Goal: Download file/media

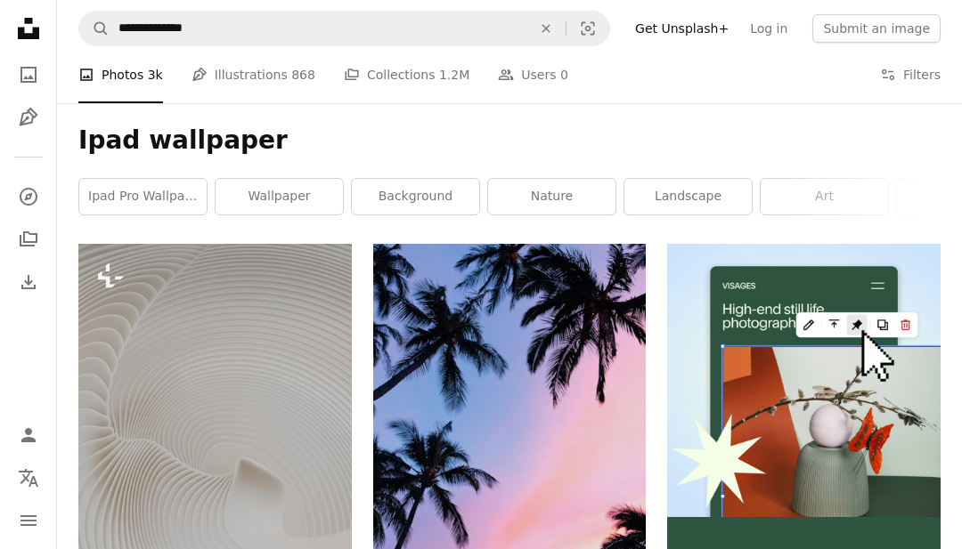
scroll to position [1885, 0]
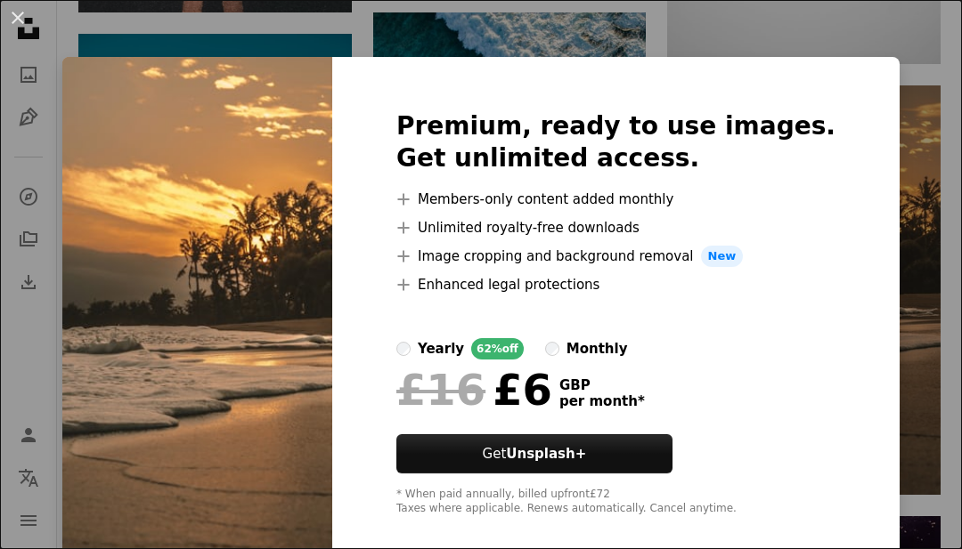
click at [920, 293] on div "An X shape Premium, ready to use images. Get unlimited access. A plus sign Memb…" at bounding box center [481, 274] width 962 height 549
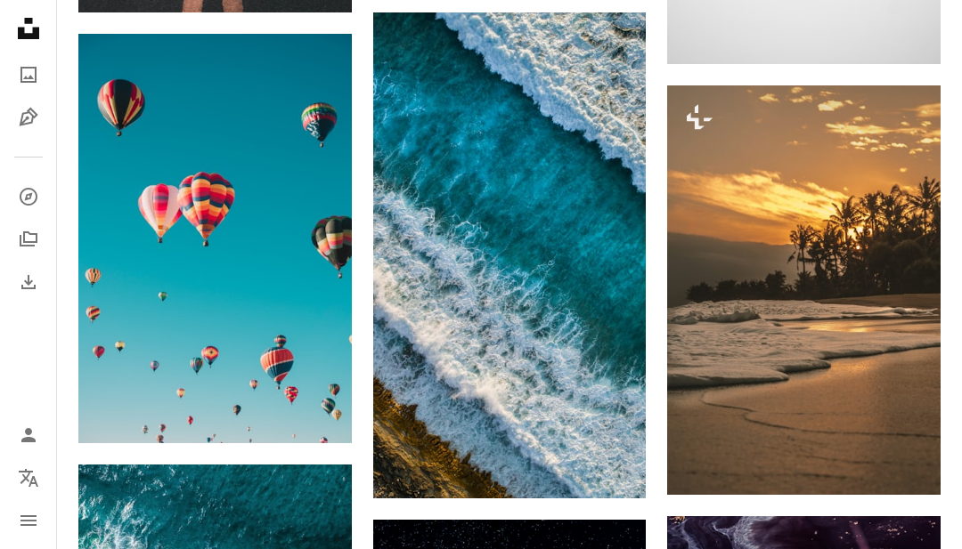
click at [842, 261] on img at bounding box center [803, 290] width 273 height 410
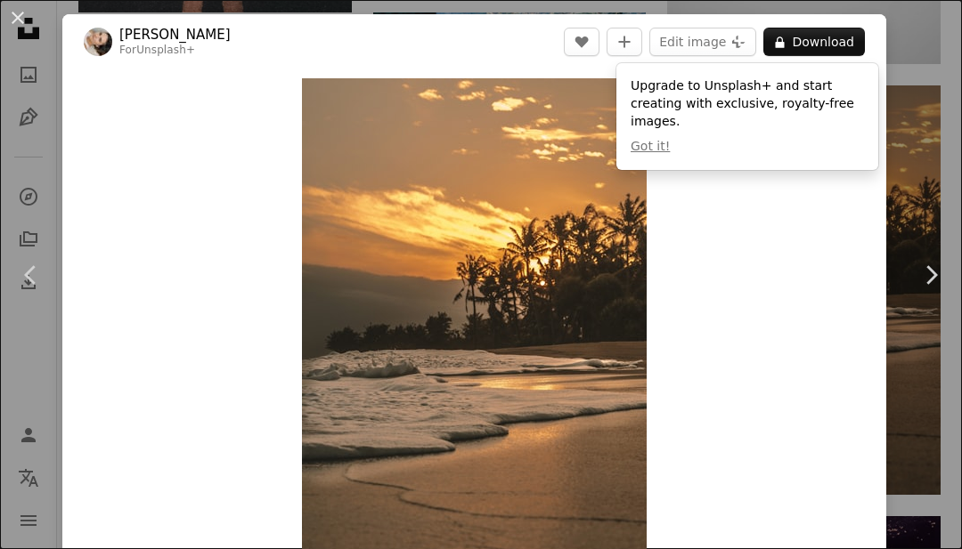
click at [764, 288] on div "Zoom in" at bounding box center [474, 336] width 824 height 535
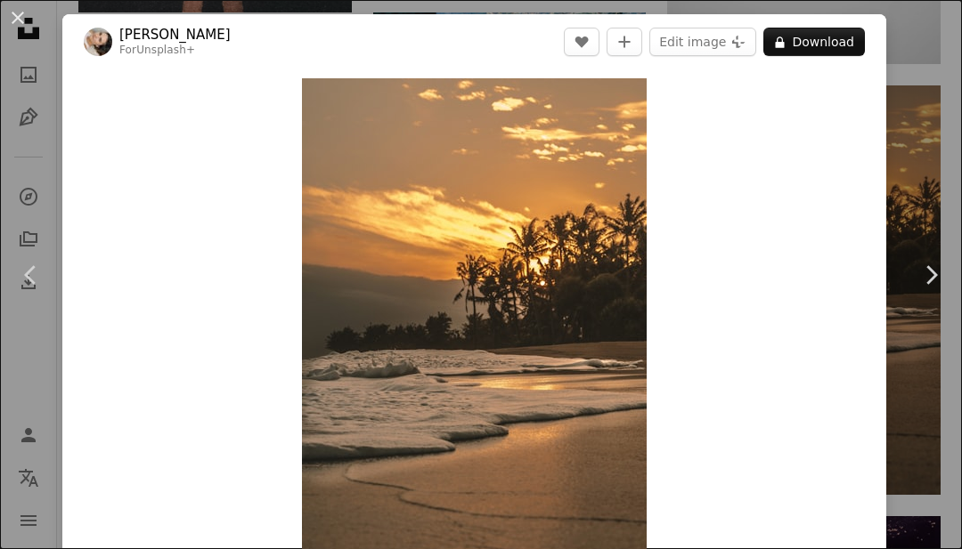
scroll to position [3514, 0]
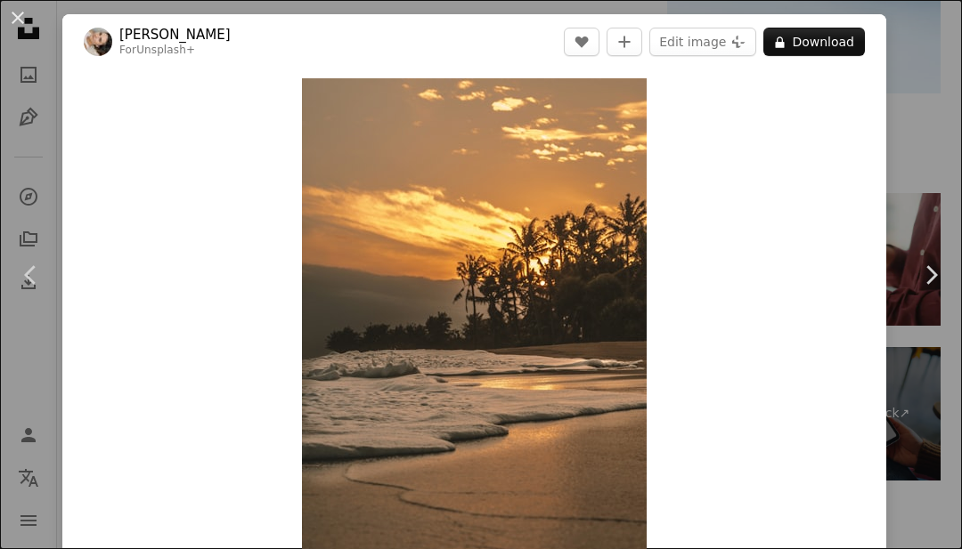
click at [24, 19] on button "An X shape" at bounding box center [17, 17] width 21 height 21
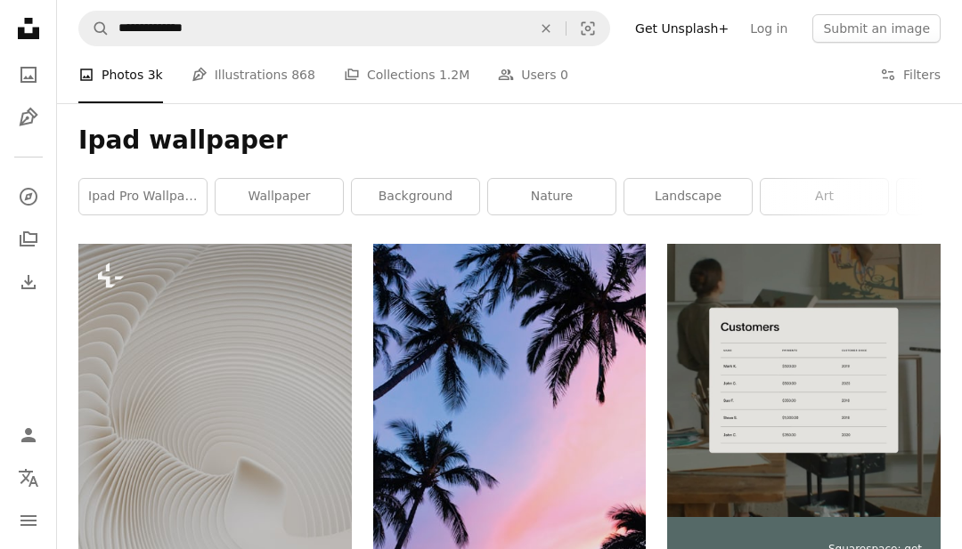
click at [554, 31] on icon "An X shape" at bounding box center [545, 28] width 39 height 14
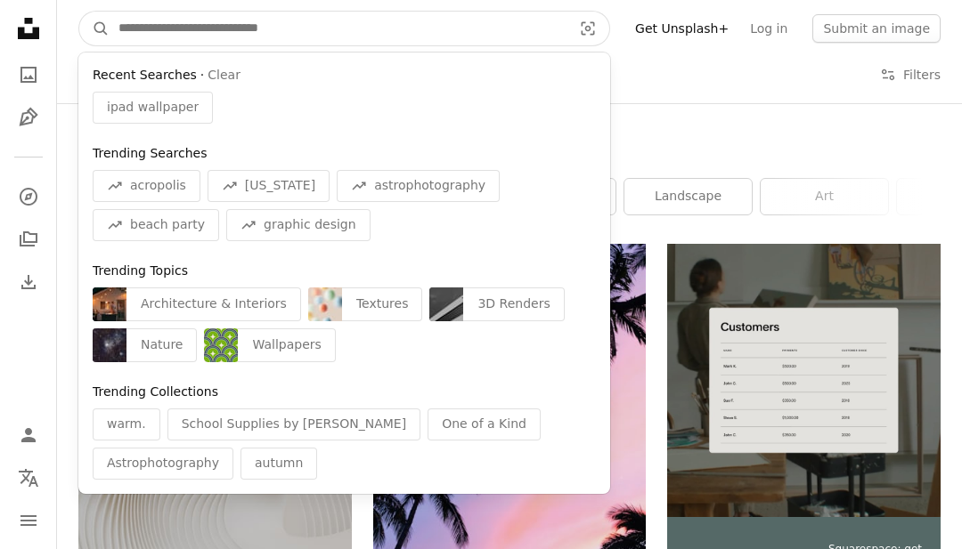
type input "*"
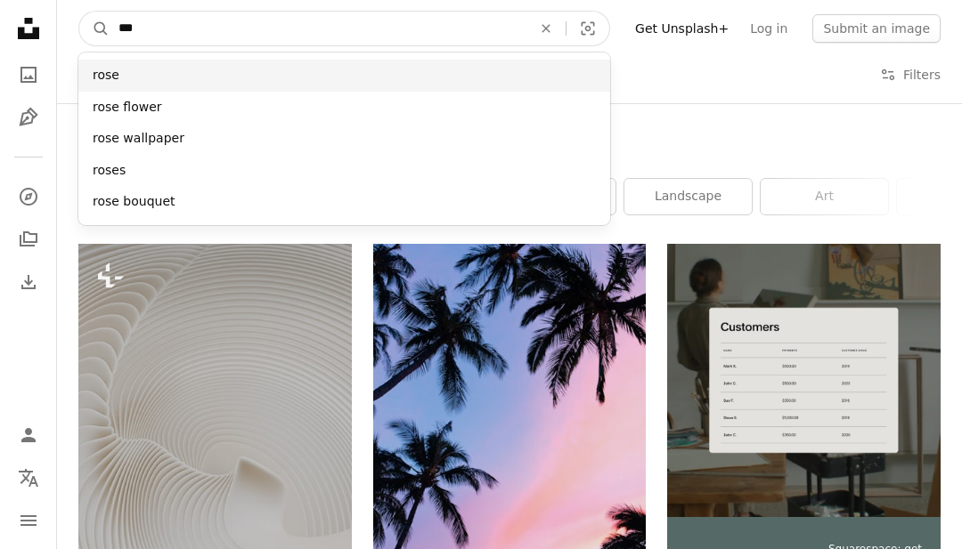
type input "***"
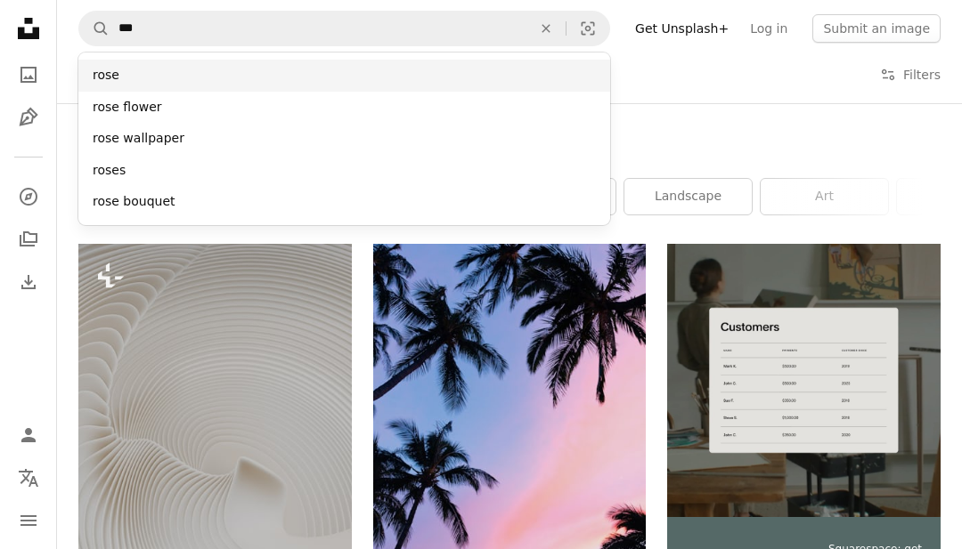
click at [248, 76] on div "rose" at bounding box center [344, 76] width 532 height 32
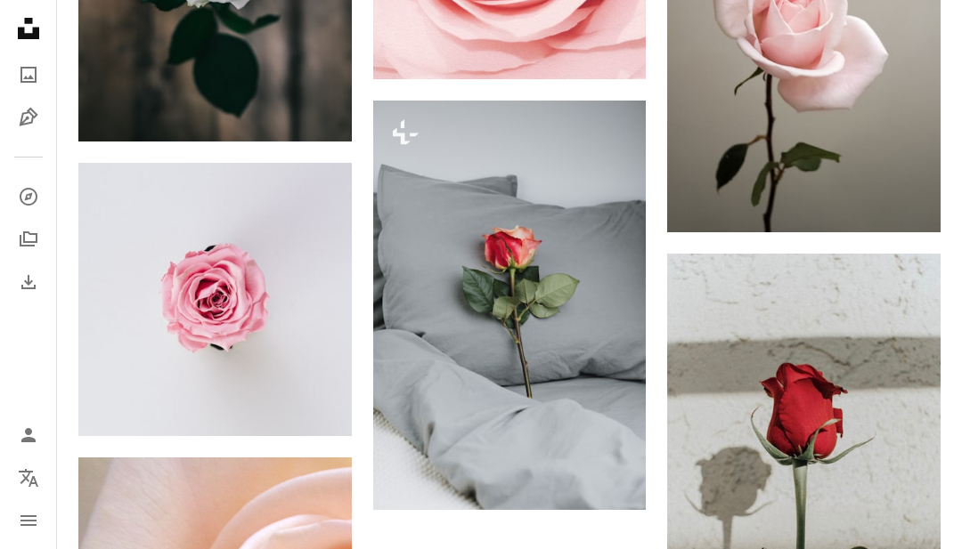
scroll to position [2571, 0]
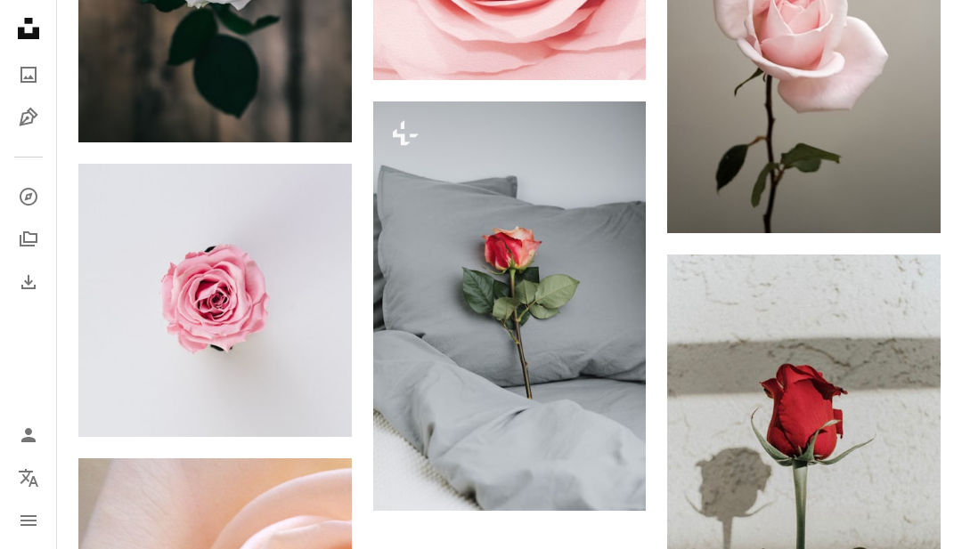
click at [309, 401] on icon "Arrow pointing down" at bounding box center [316, 404] width 14 height 21
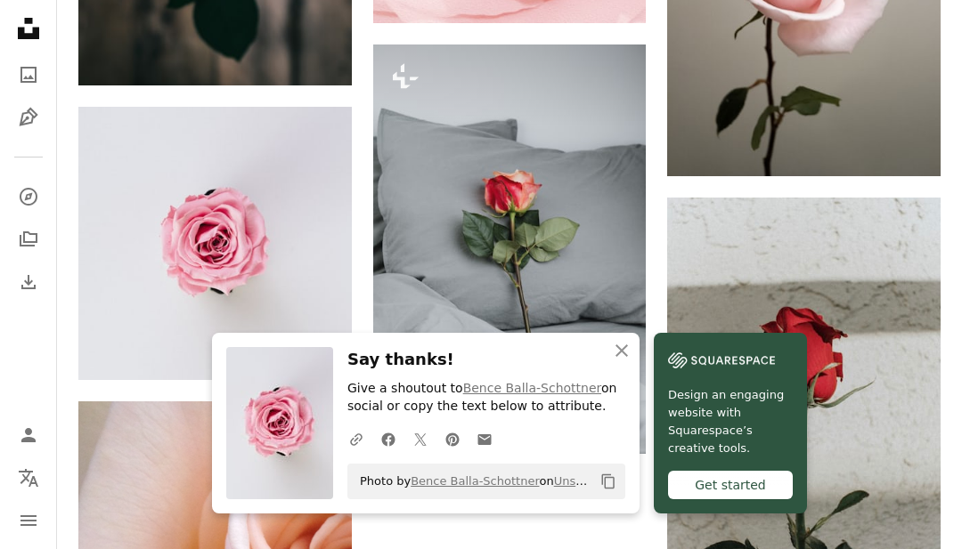
click at [624, 362] on icon "An X shape" at bounding box center [621, 350] width 21 height 21
